Goal: Transaction & Acquisition: Subscribe to service/newsletter

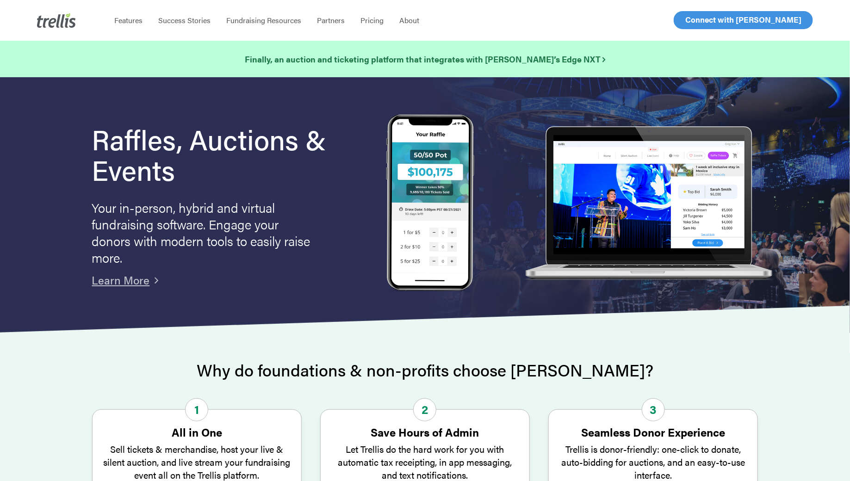
click at [697, 24] on span "Log In" at bounding box center [696, 19] width 22 height 11
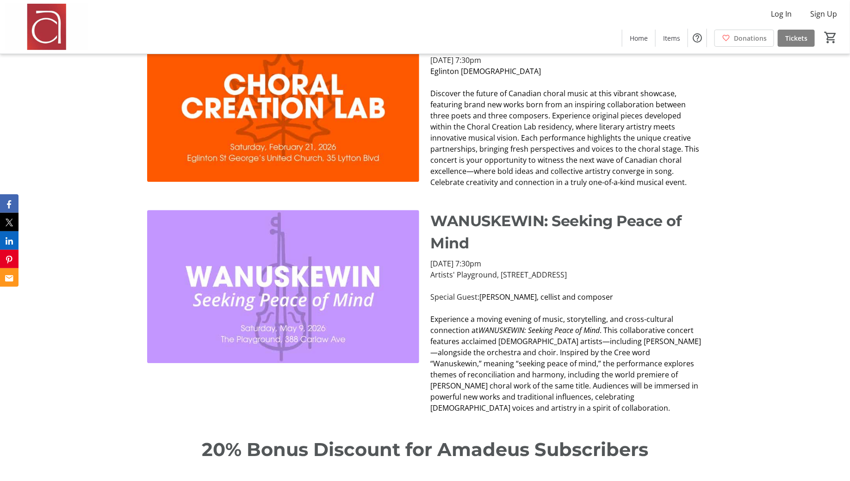
scroll to position [966, 0]
